Goal: Use online tool/utility: Utilize a website feature to perform a specific function

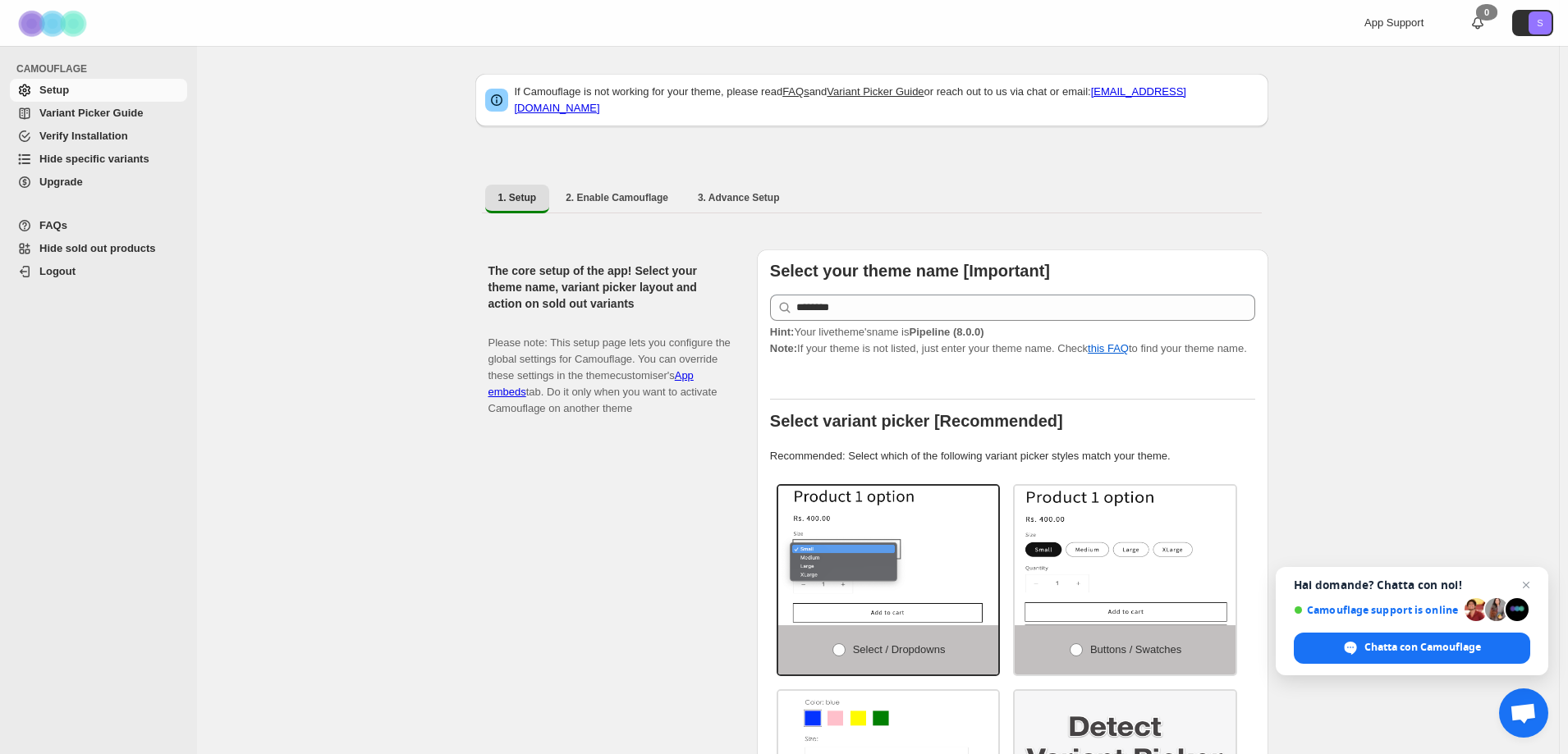
click at [136, 159] on span "Hide specific variants" at bounding box center [94, 158] width 110 height 12
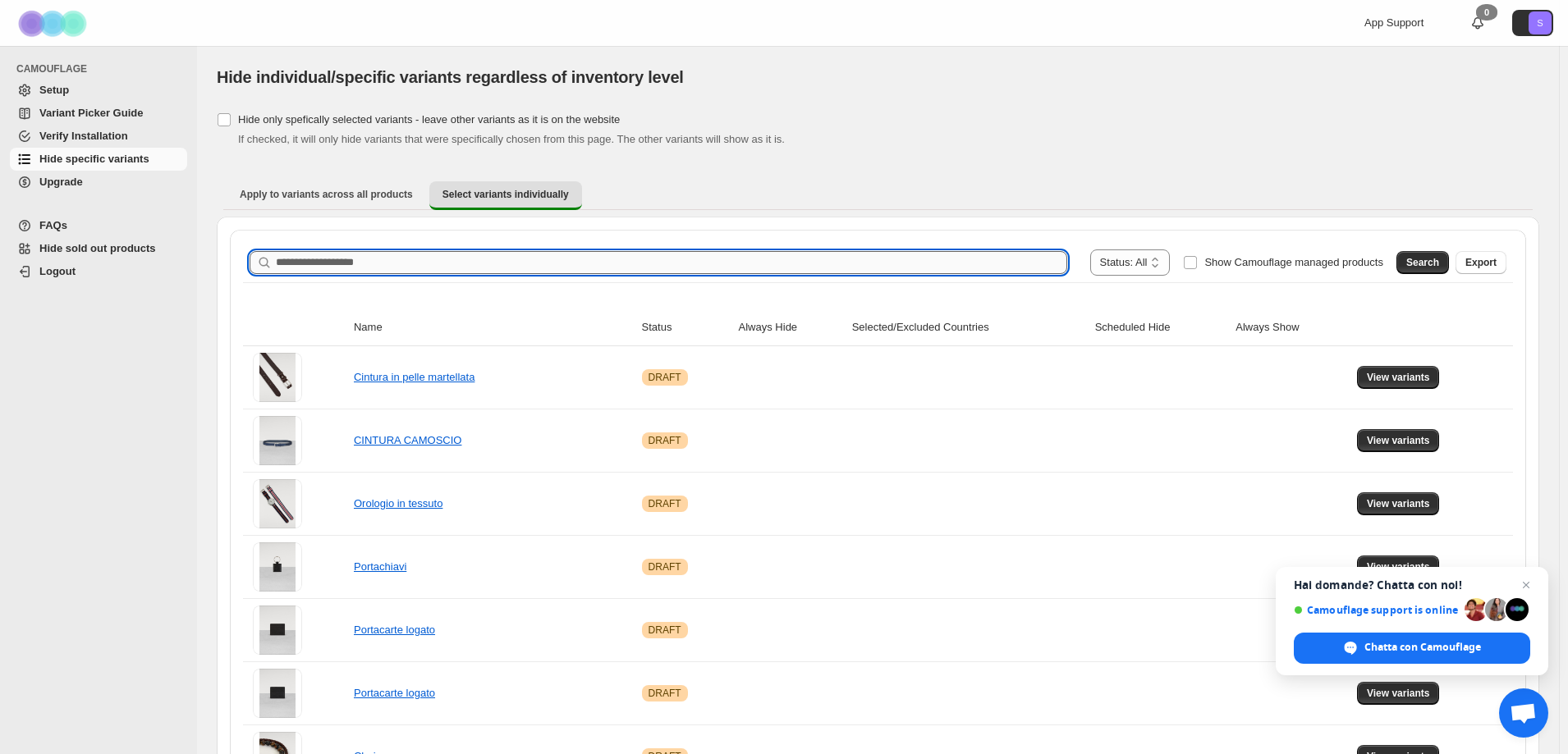
click at [711, 265] on input "Search product name" at bounding box center [672, 263] width 791 height 23
type input "*****"
click at [1425, 259] on span "Search" at bounding box center [1423, 263] width 33 height 13
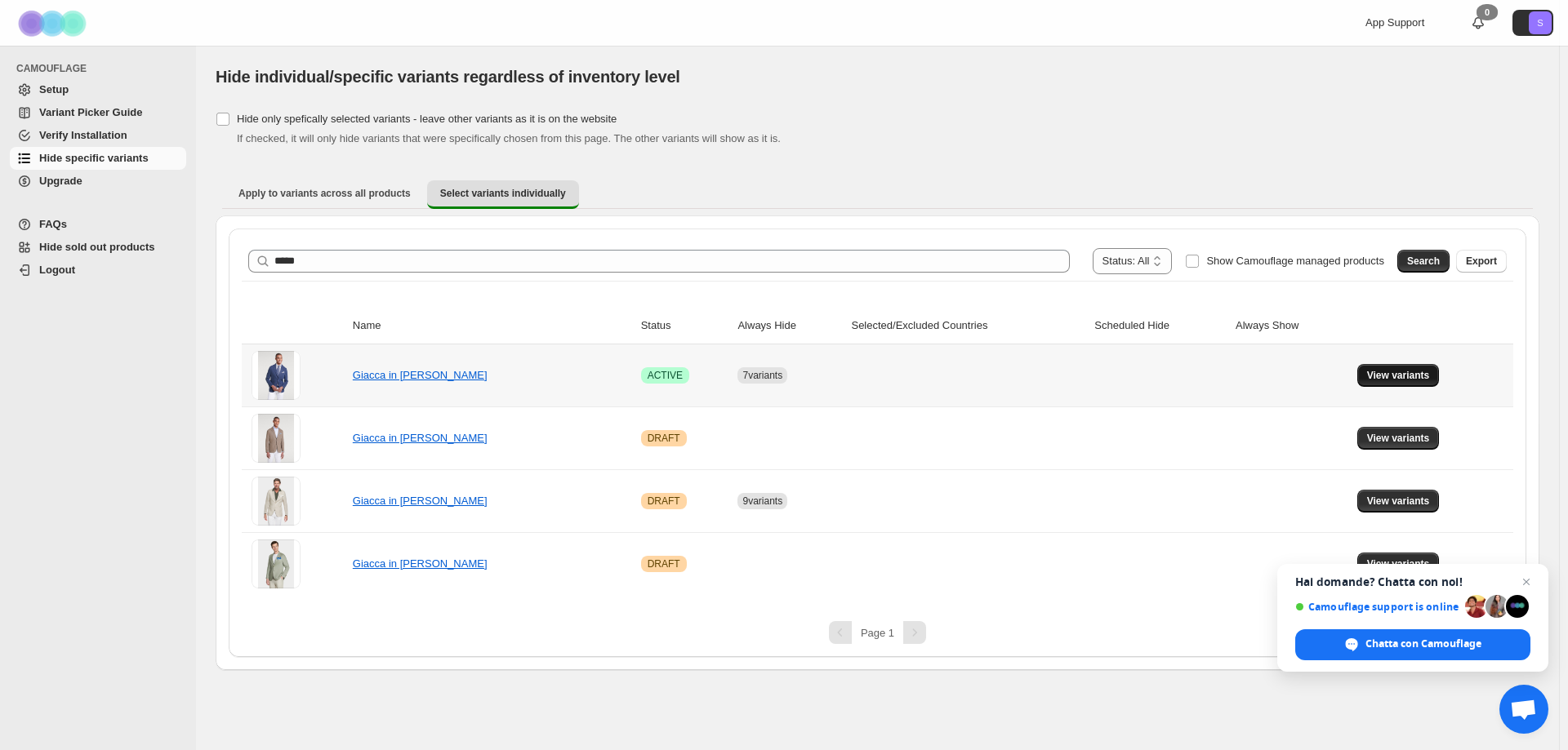
click at [1390, 379] on span "View variants" at bounding box center [1398, 375] width 63 height 13
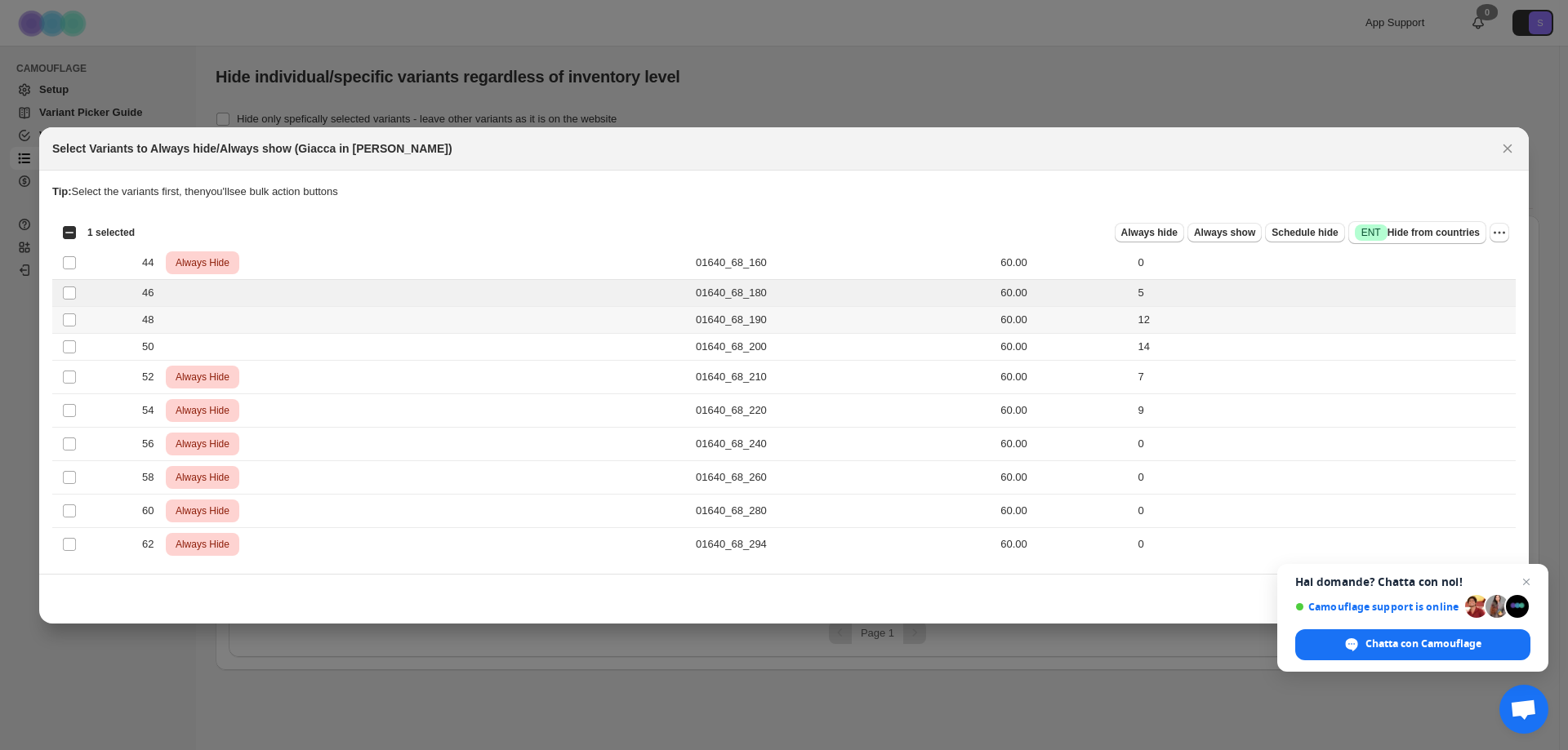
drag, startPoint x: 79, startPoint y: 317, endPoint x: 76, endPoint y: 334, distance: 17.3
click at [79, 318] on td "Select product variant" at bounding box center [68, 319] width 31 height 27
click at [76, 341] on span ":r6:" at bounding box center [70, 347] width 15 height 15
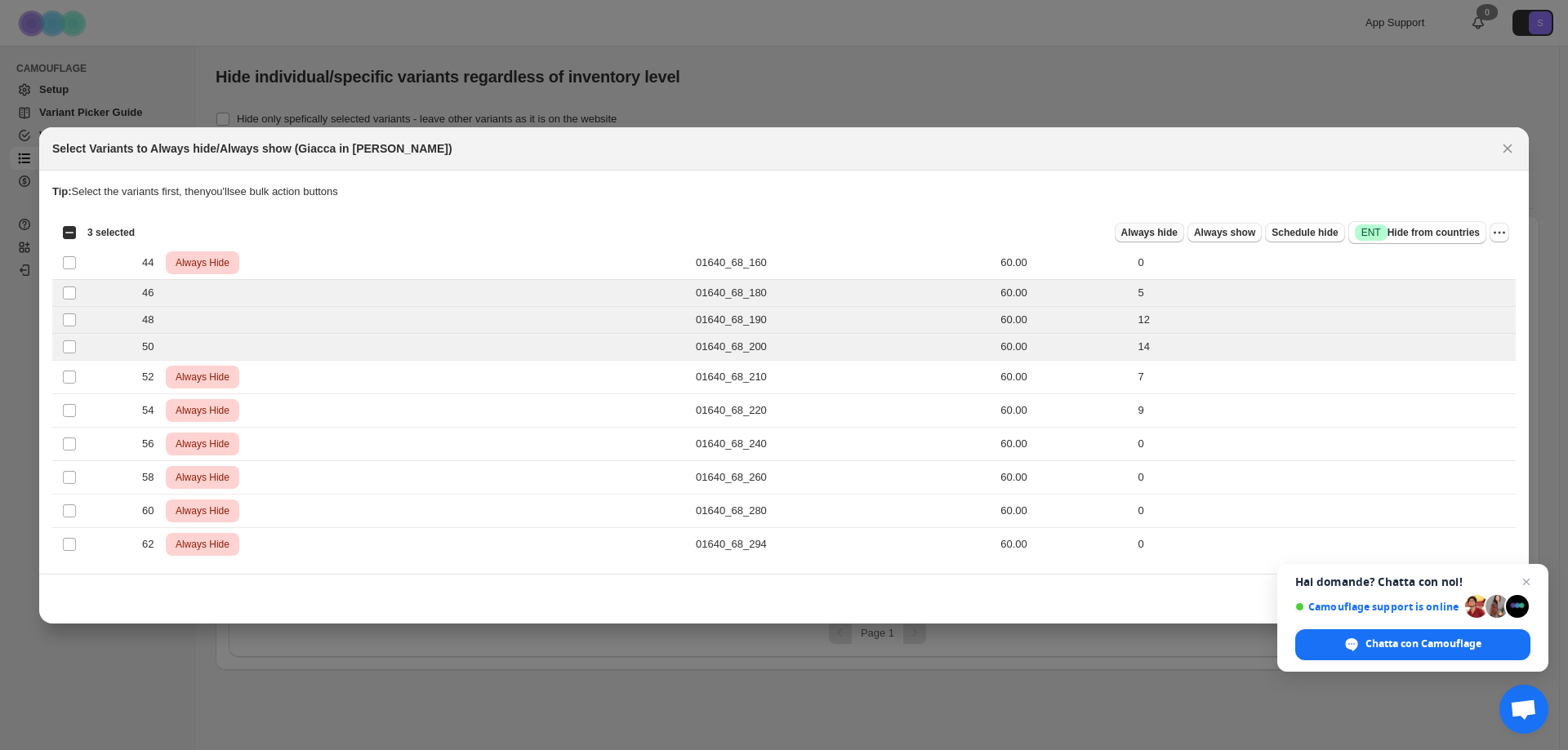
click at [1174, 233] on span "Always hide" at bounding box center [1149, 233] width 57 height 13
